Goal: Task Accomplishment & Management: Manage account settings

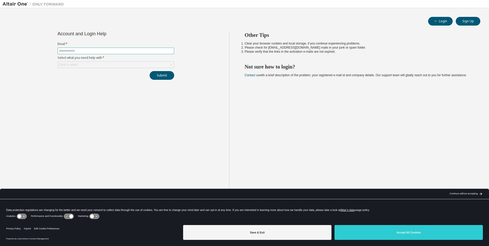
click at [77, 53] on span at bounding box center [116, 51] width 117 height 7
click at [76, 51] on input "text" at bounding box center [116, 51] width 114 height 4
click at [84, 62] on div "Click to select" at bounding box center [116, 65] width 116 height 6
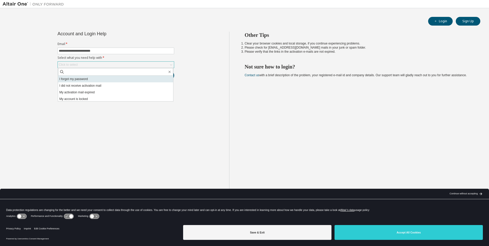
click at [79, 80] on li "I forgot my password" at bounding box center [115, 79] width 115 height 7
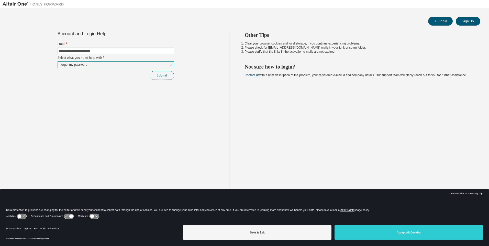
click at [157, 79] on button "Submit" at bounding box center [162, 75] width 25 height 9
click at [159, 76] on button "Submit" at bounding box center [162, 75] width 25 height 9
click at [171, 111] on div "**********" at bounding box center [116, 127] width 227 height 191
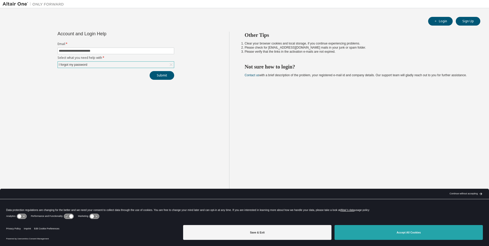
click at [383, 230] on button "Accept All Cookies" at bounding box center [409, 232] width 148 height 15
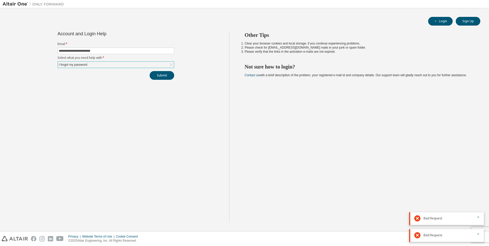
click at [325, 52] on li "Please verify that the links in the activation e-mails are not expired." at bounding box center [358, 52] width 227 height 4
drag, startPoint x: 329, startPoint y: 54, endPoint x: 305, endPoint y: 54, distance: 24.0
click at [305, 54] on div "Other Tips Clear your browser cookies and local storage, if you continue experi…" at bounding box center [358, 127] width 258 height 191
drag, startPoint x: 305, startPoint y: 54, endPoint x: 271, endPoint y: 66, distance: 35.3
click at [271, 66] on h2 "Not sure how to login?" at bounding box center [358, 66] width 227 height 7
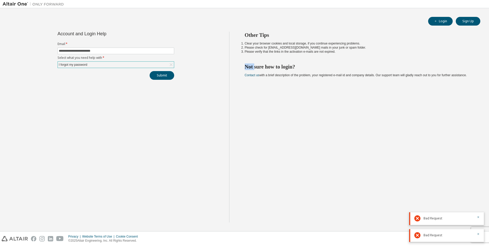
drag, startPoint x: 246, startPoint y: 67, endPoint x: 282, endPoint y: 66, distance: 35.8
click at [282, 66] on h2 "Not sure how to login?" at bounding box center [358, 66] width 227 height 7
drag, startPoint x: 282, startPoint y: 66, endPoint x: 308, endPoint y: 75, distance: 27.4
click at [308, 75] on span "Contact us with a brief description of the problem, your registered e-mail id a…" at bounding box center [356, 75] width 222 height 4
drag, startPoint x: 308, startPoint y: 75, endPoint x: 274, endPoint y: 96, distance: 39.4
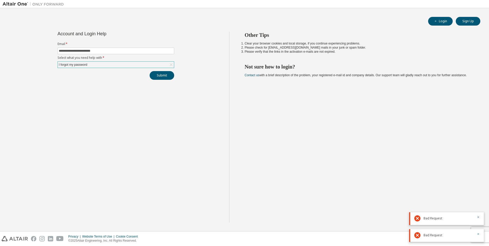
click at [274, 96] on div "Other Tips Clear your browser cookies and local storage, if you continue experi…" at bounding box center [358, 127] width 258 height 191
click at [478, 218] on icon "button" at bounding box center [478, 217] width 3 height 3
click at [478, 228] on icon "button" at bounding box center [478, 229] width 3 height 3
click at [479, 235] on icon "button" at bounding box center [478, 234] width 3 height 3
drag, startPoint x: 75, startPoint y: 51, endPoint x: 23, endPoint y: 50, distance: 51.7
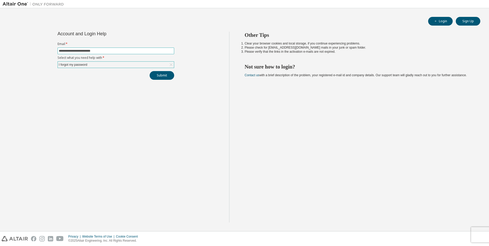
click at [24, 50] on div "**********" at bounding box center [116, 127] width 227 height 191
type input "**********"
click at [155, 73] on button "Submit" at bounding box center [162, 75] width 25 height 9
